Goal: Navigation & Orientation: Find specific page/section

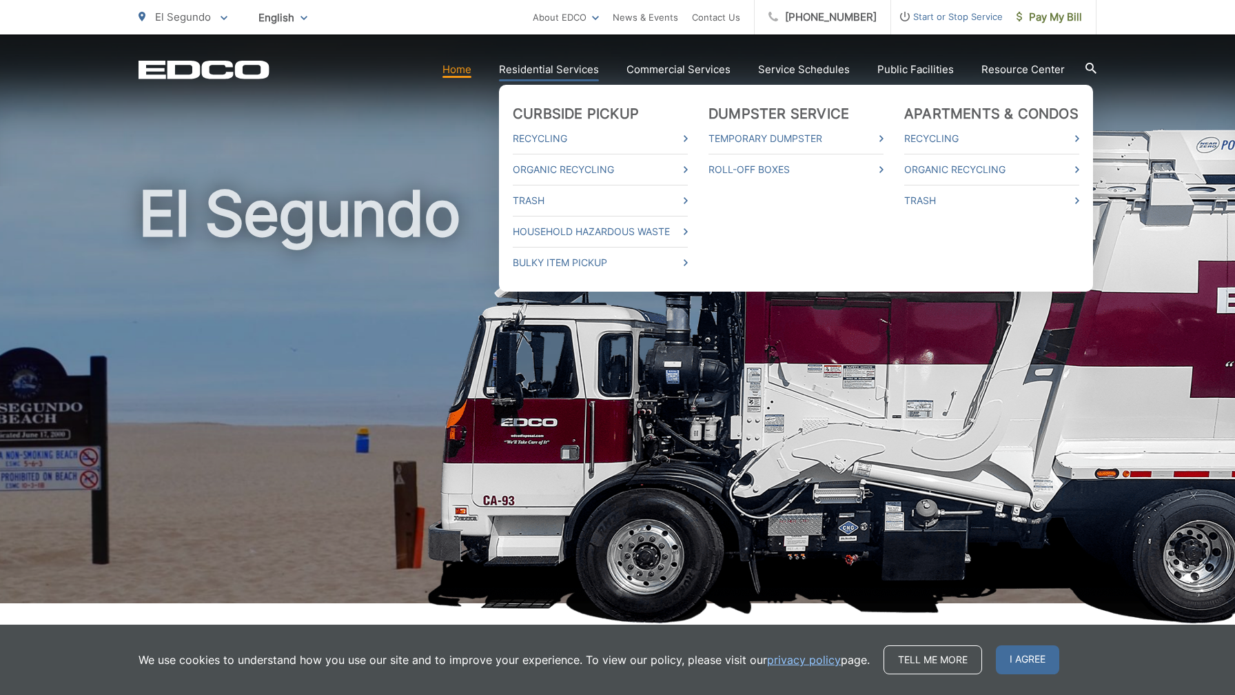
click at [562, 66] on link "Residential Services" at bounding box center [549, 69] width 100 height 17
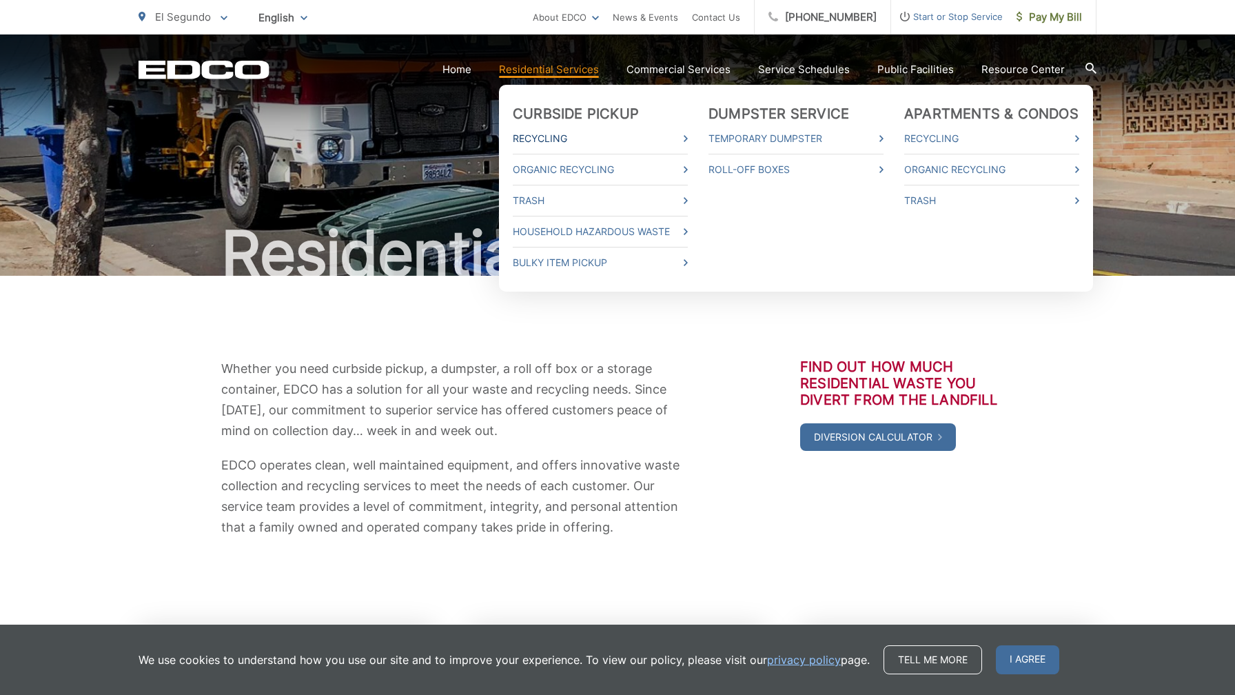
click at [553, 131] on link "Recycling" at bounding box center [600, 138] width 175 height 17
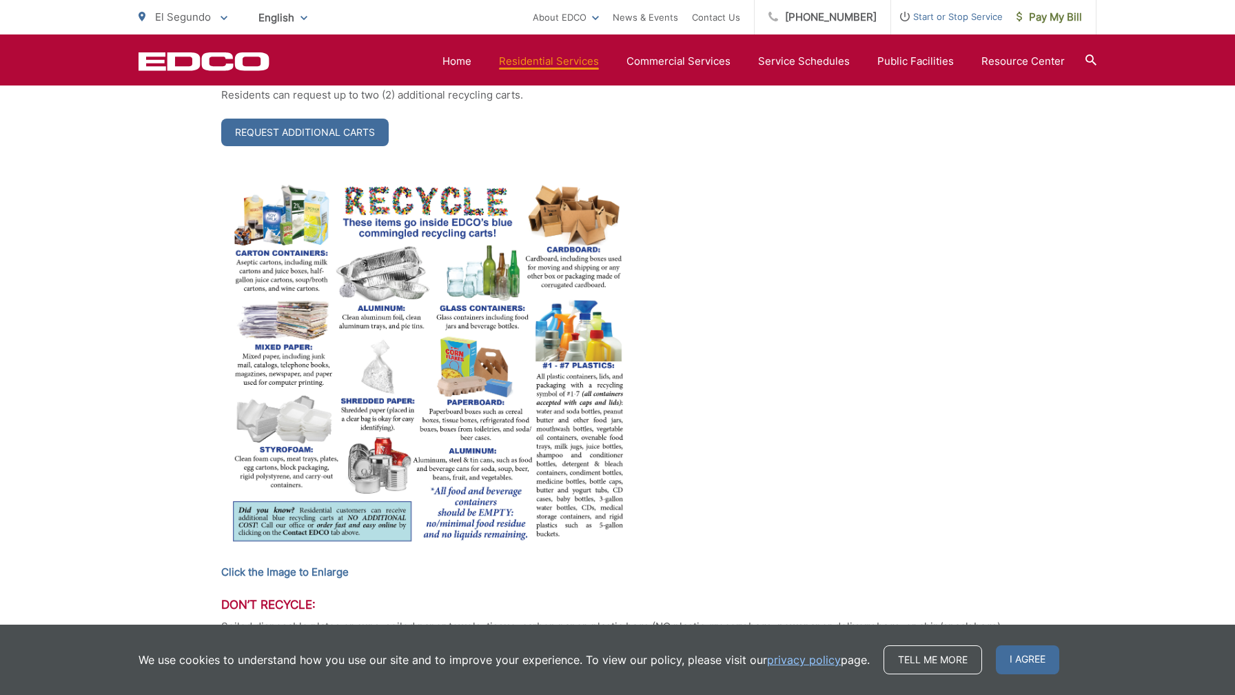
scroll to position [717, 0]
